Goal: Task Accomplishment & Management: Complete application form

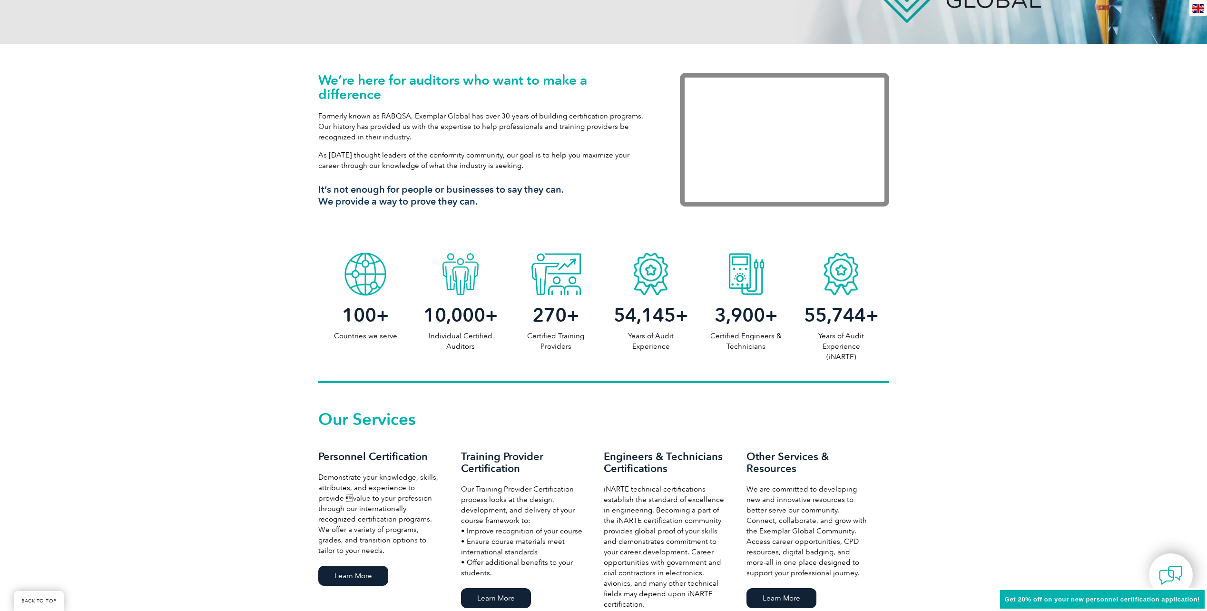
scroll to position [285, 0]
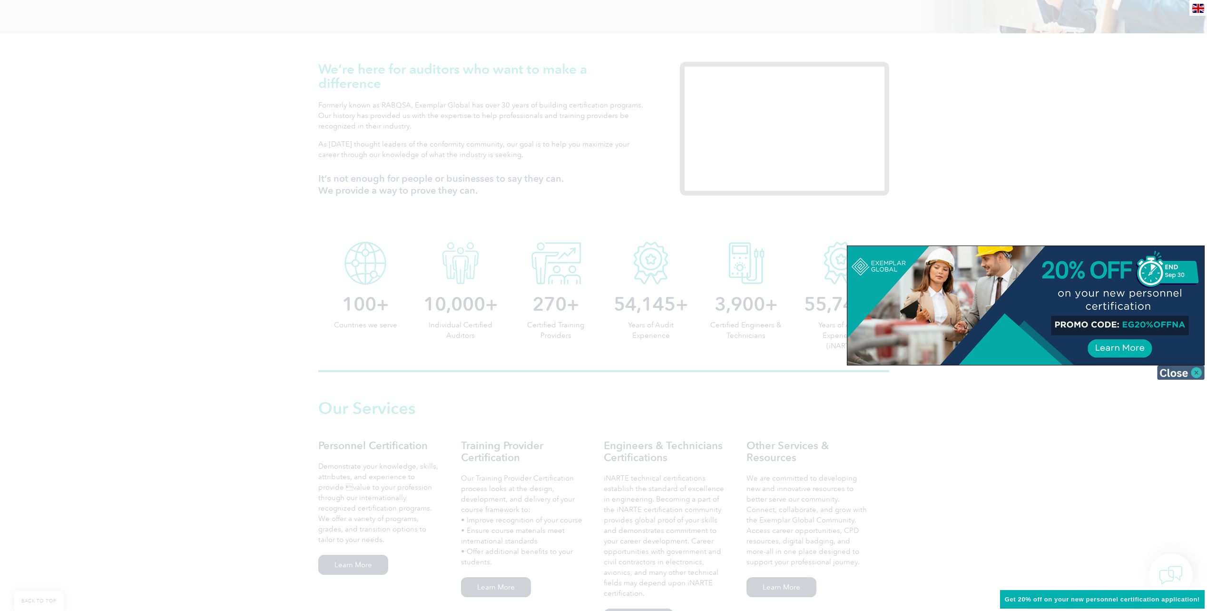
click at [1193, 371] on img at bounding box center [1181, 372] width 48 height 14
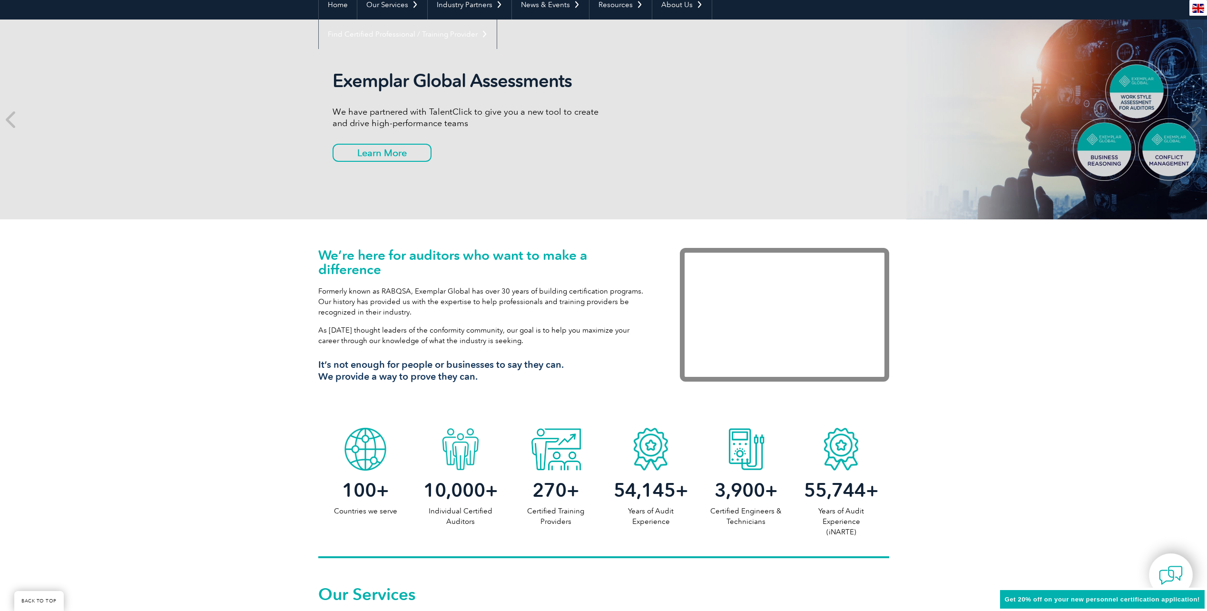
scroll to position [95, 0]
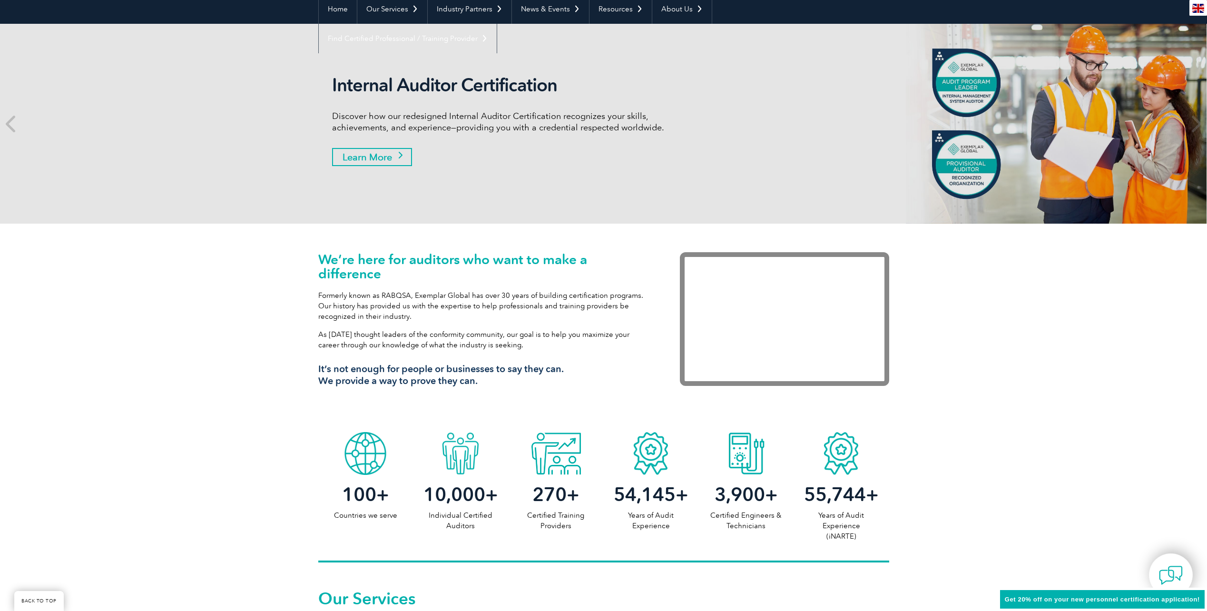
click at [372, 156] on link "Learn More" at bounding box center [372, 157] width 80 height 18
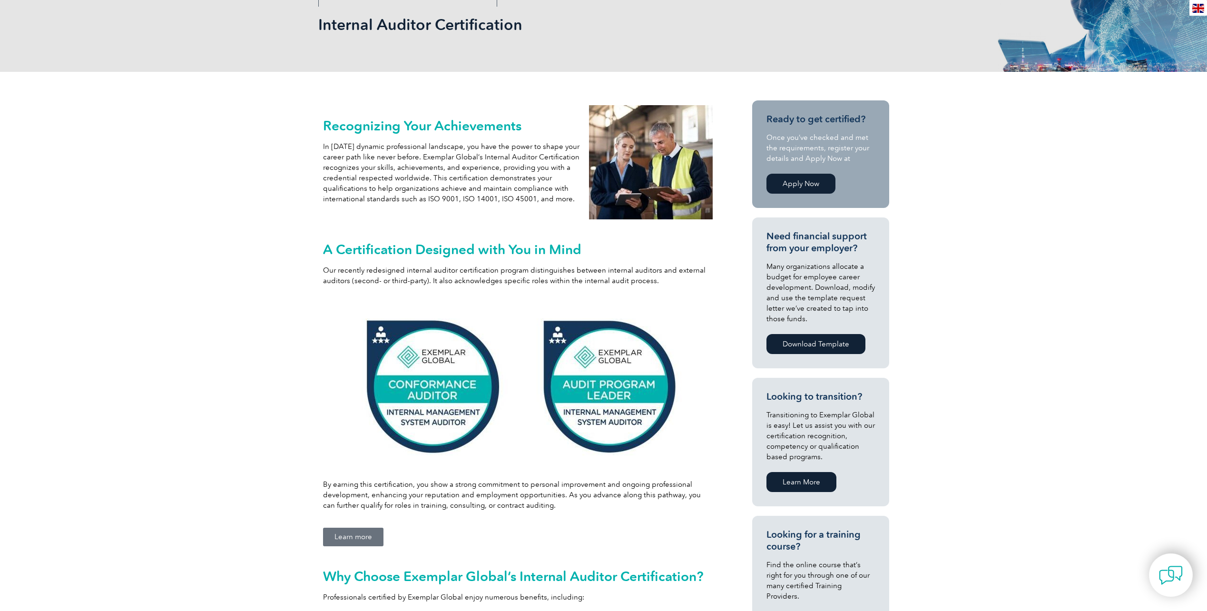
scroll to position [143, 0]
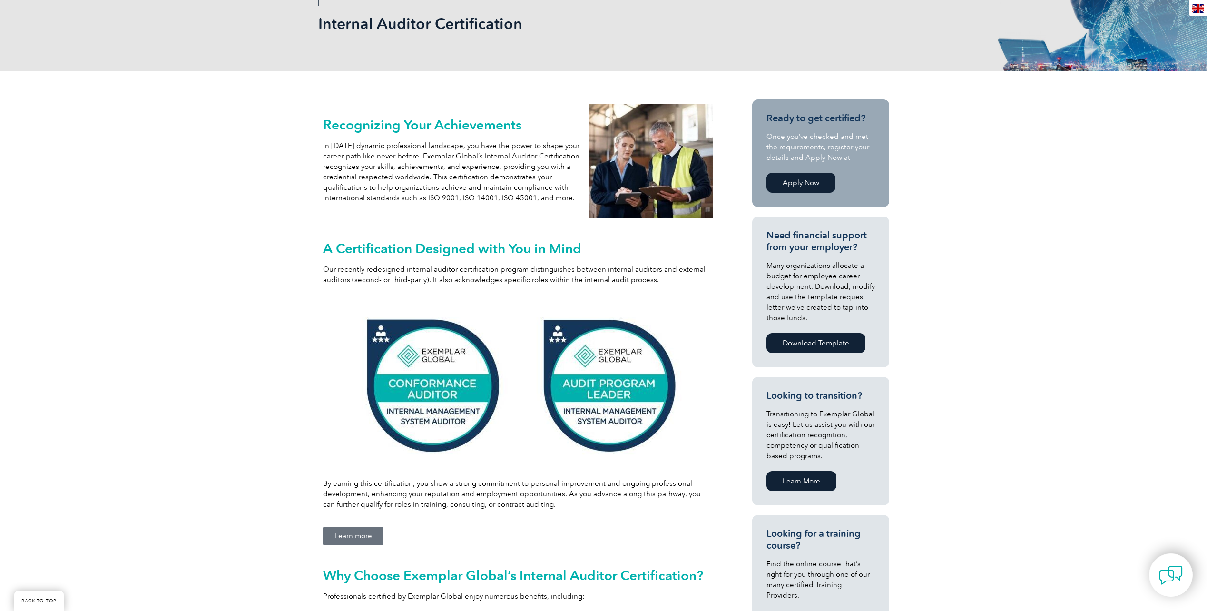
click at [796, 178] on link "Apply Now" at bounding box center [800, 183] width 69 height 20
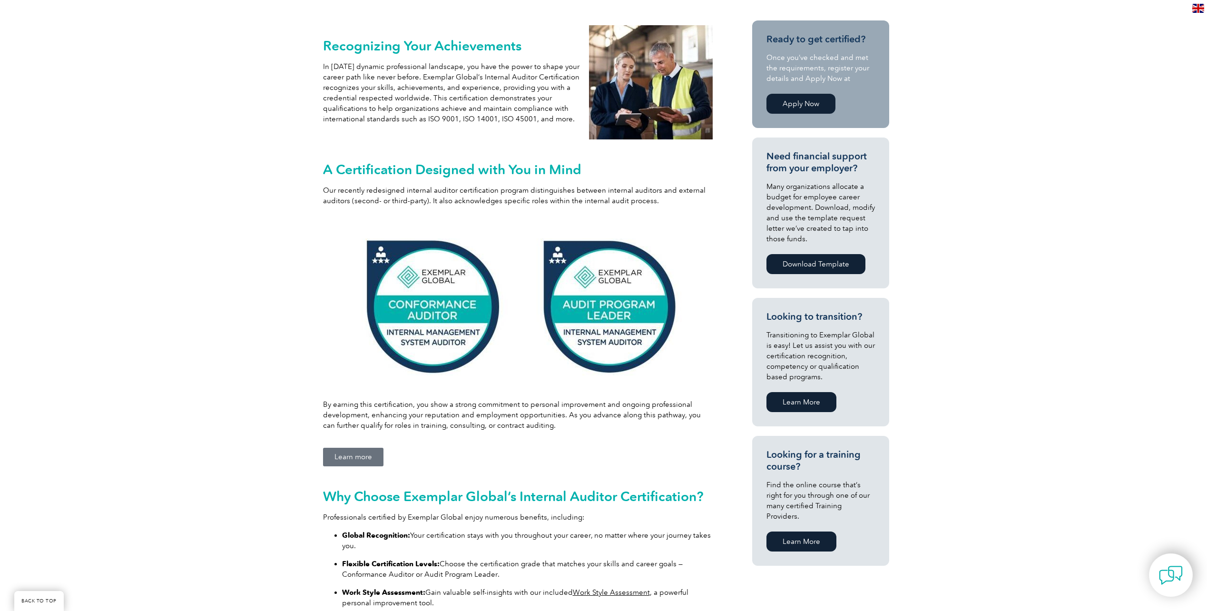
scroll to position [285, 0]
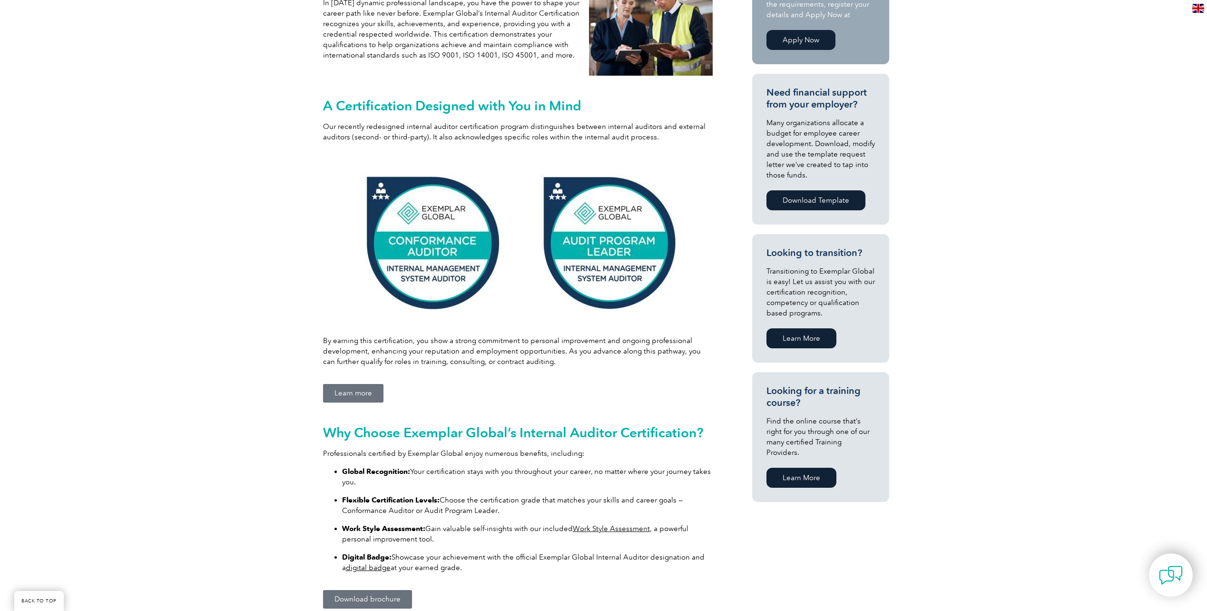
click at [594, 235] on img at bounding box center [518, 242] width 328 height 167
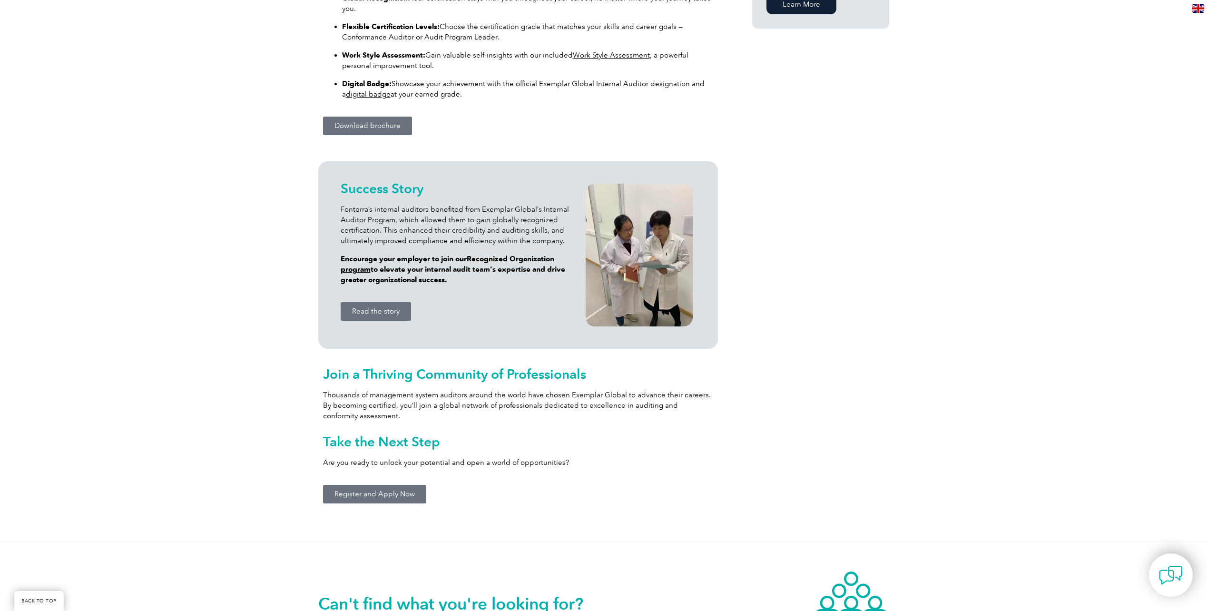
scroll to position [761, 0]
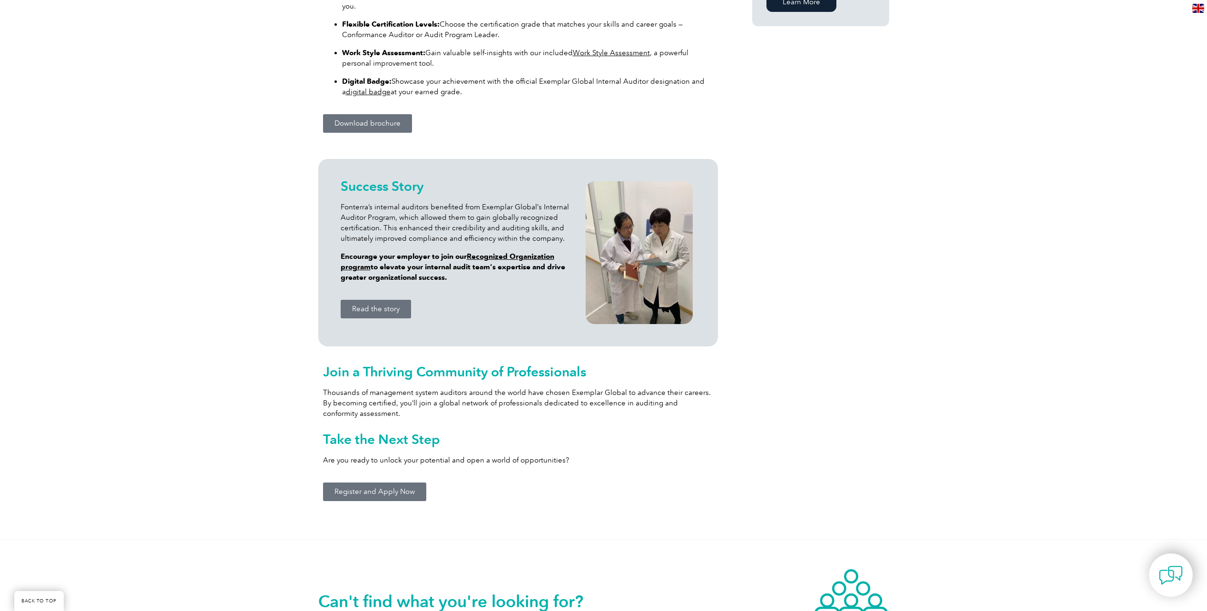
click at [362, 489] on span "Register and Apply Now" at bounding box center [374, 491] width 80 height 7
